Goal: Task Accomplishment & Management: Manage account settings

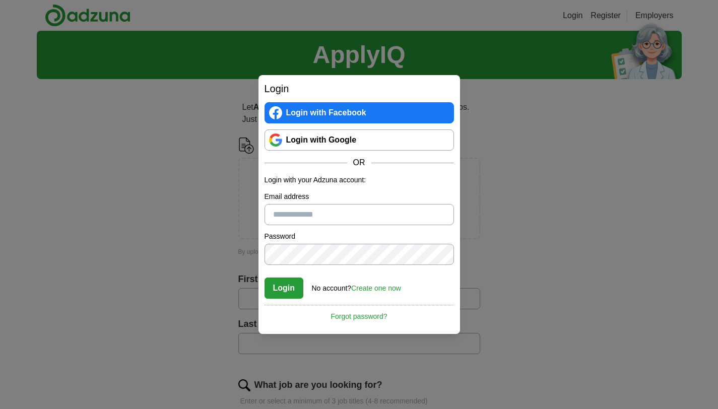
click at [266, 139] on link "Login with Google" at bounding box center [359, 140] width 189 height 21
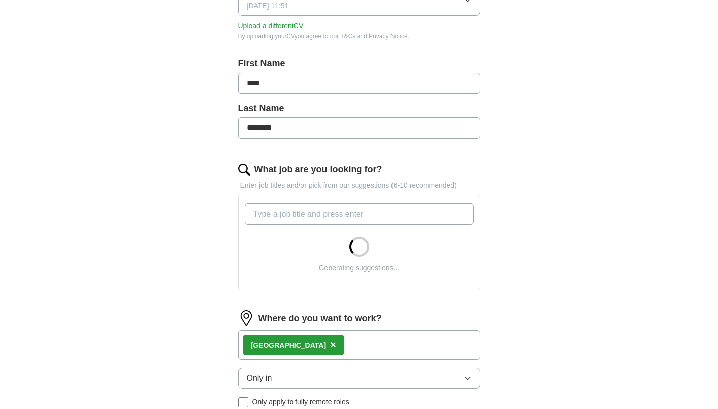
scroll to position [354, 0]
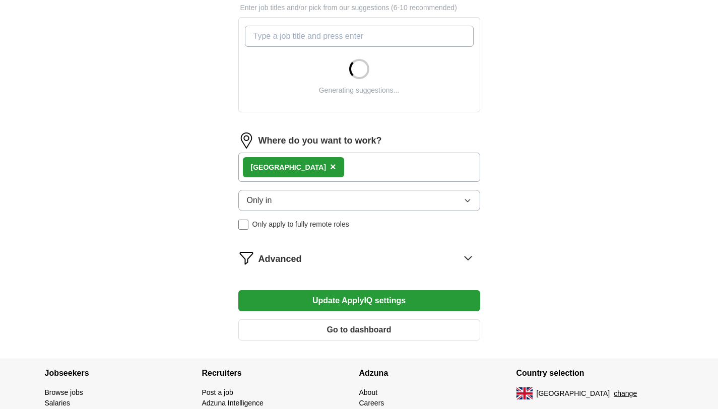
click at [280, 227] on span "Only apply to fully remote roles" at bounding box center [300, 224] width 97 height 11
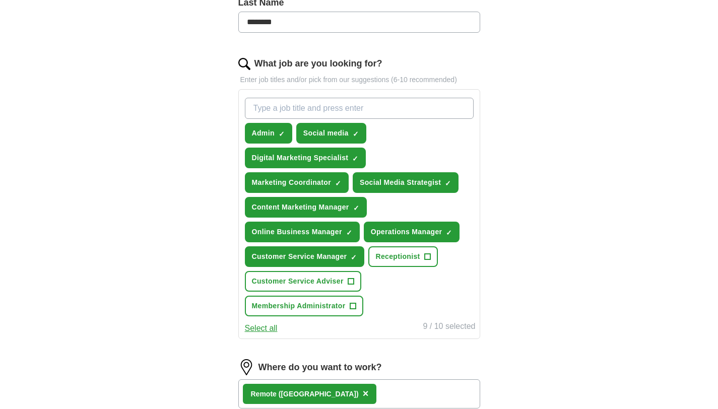
scroll to position [284, 0]
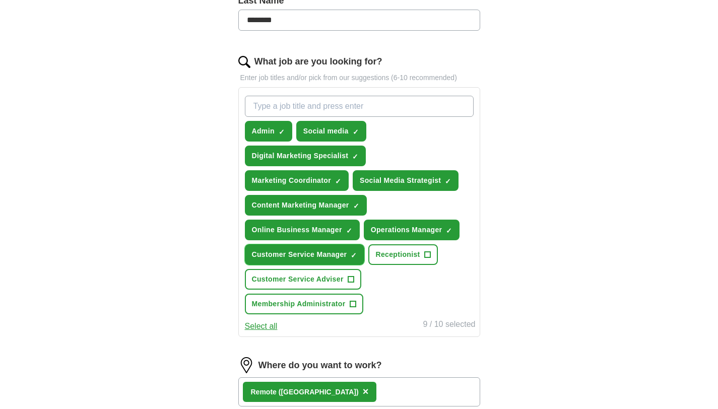
click at [0, 0] on span "×" at bounding box center [0, 0] width 0 height 0
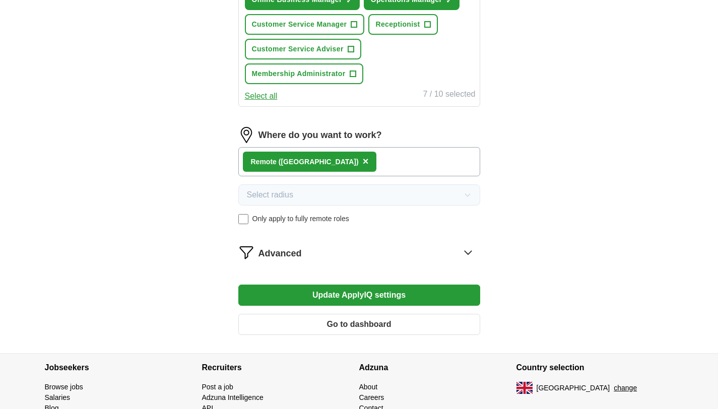
scroll to position [560, 0]
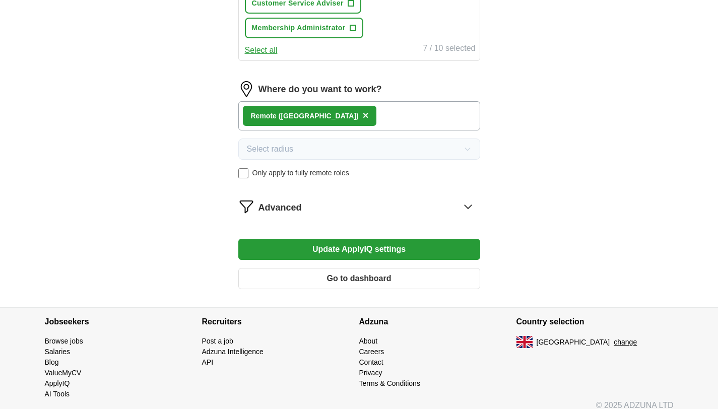
click at [393, 252] on button "Update ApplyIQ settings" at bounding box center [359, 249] width 242 height 21
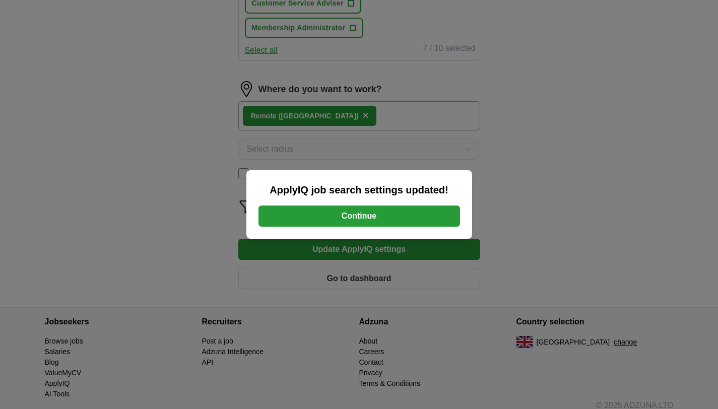
click at [366, 217] on button "Continue" at bounding box center [360, 216] width 202 height 21
